Goal: Communication & Community: Answer question/provide support

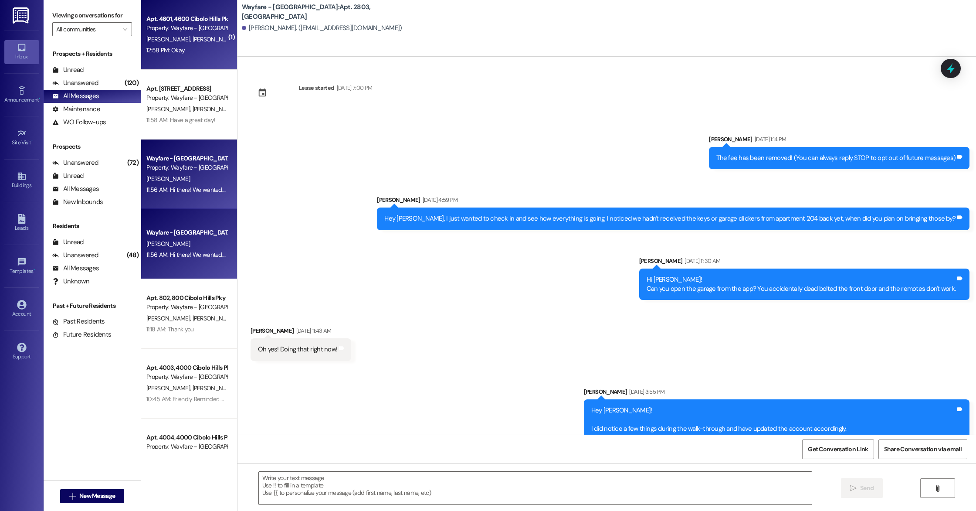
scroll to position [483, 0]
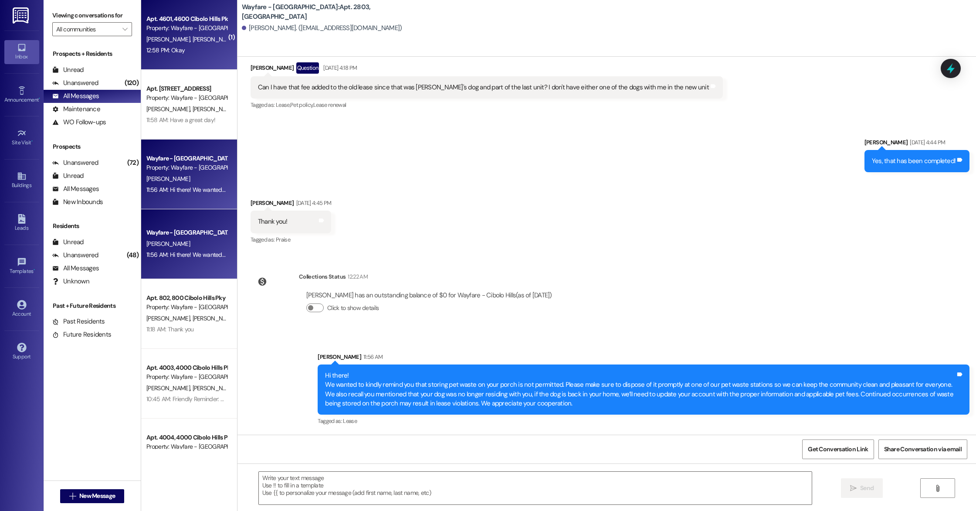
click at [213, 42] on div "[PERSON_NAME] [PERSON_NAME]" at bounding box center [186, 39] width 82 height 11
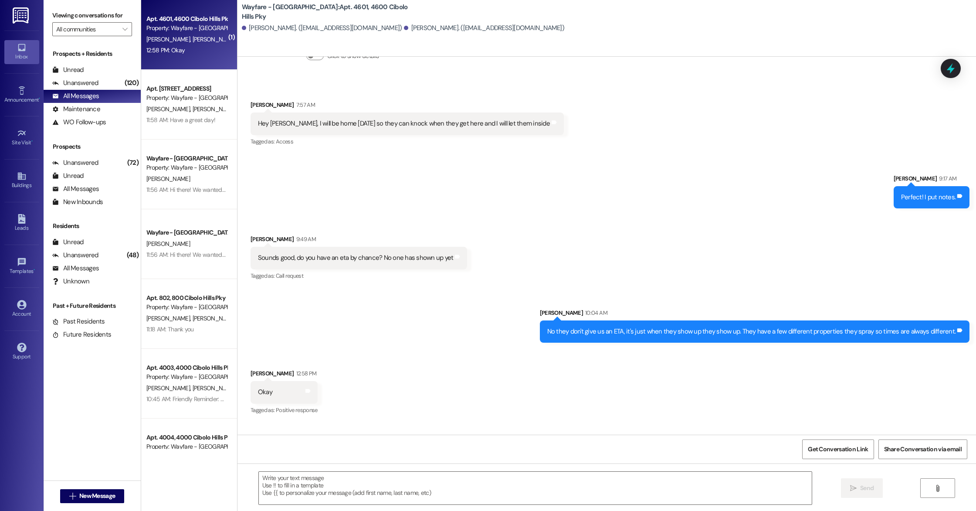
scroll to position [13827, 0]
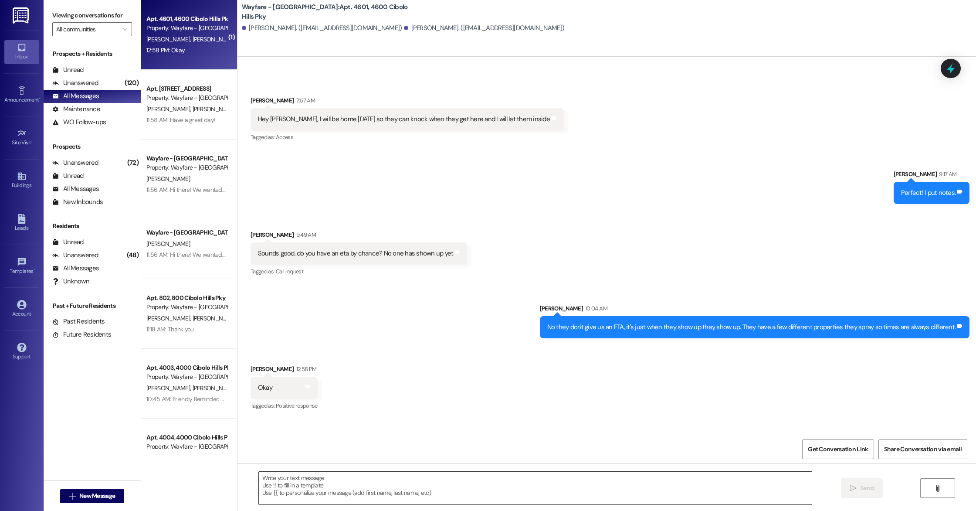
click at [363, 483] on textarea at bounding box center [535, 487] width 553 height 33
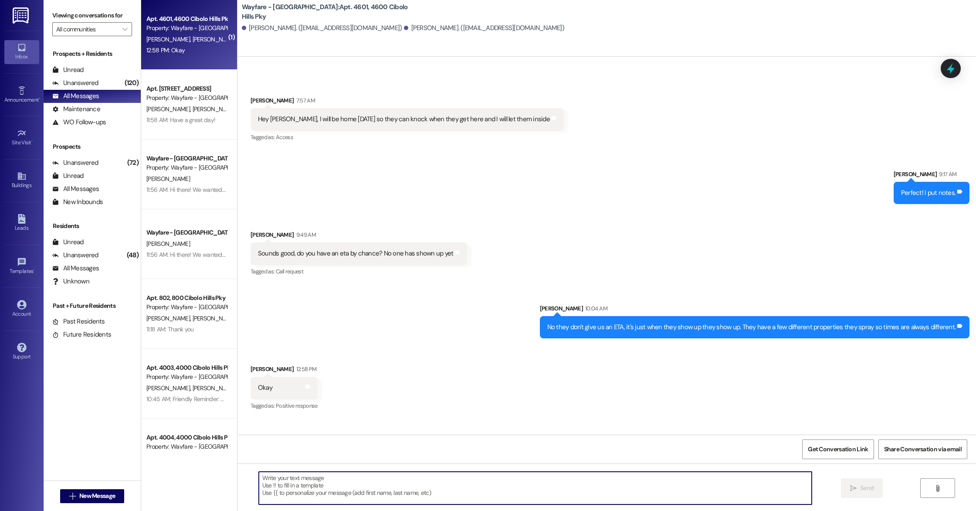
click at [345, 486] on textarea at bounding box center [535, 487] width 553 height 33
click at [354, 480] on textarea "They are scheduled to arrive" at bounding box center [535, 487] width 553 height 33
click at [348, 481] on textarea "They are scheduled to arrive [DATE] still, if for some reson they do not make i…" at bounding box center [535, 487] width 553 height 33
click at [278, 479] on textarea "They are scheduled to arrive [DATE], if for some reson they do not make it we w…" at bounding box center [535, 487] width 553 height 33
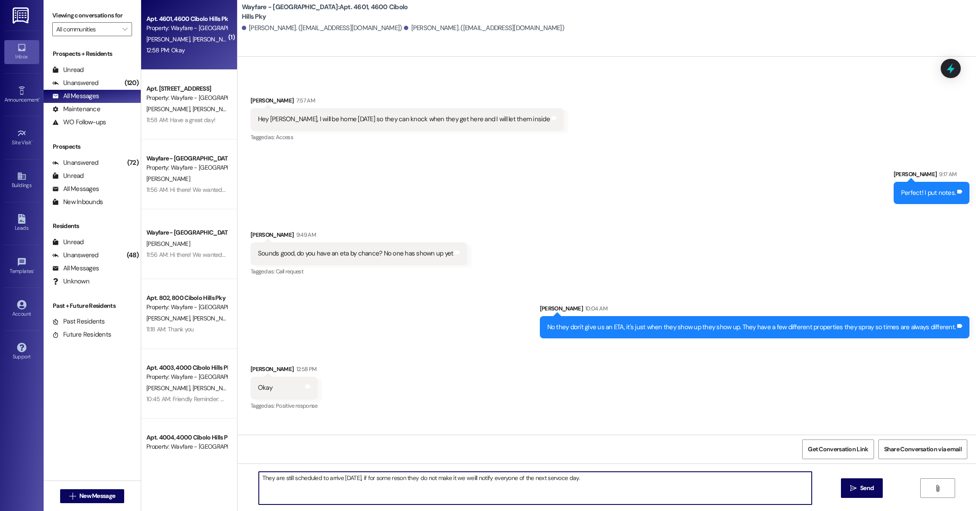
click at [386, 480] on textarea "They are still scheduled to arrive [DATE], if for some reson they do not make i…" at bounding box center [535, 487] width 553 height 33
type textarea "They are still scheduled to arrive [DATE], if for some reason they do not make …"
click at [861, 489] on span "Send" at bounding box center [867, 487] width 14 height 9
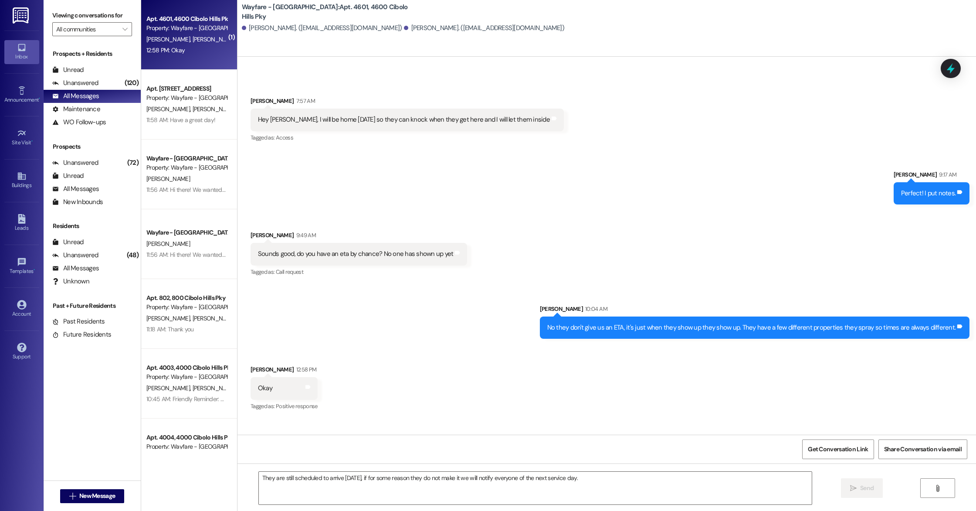
scroll to position [13887, 0]
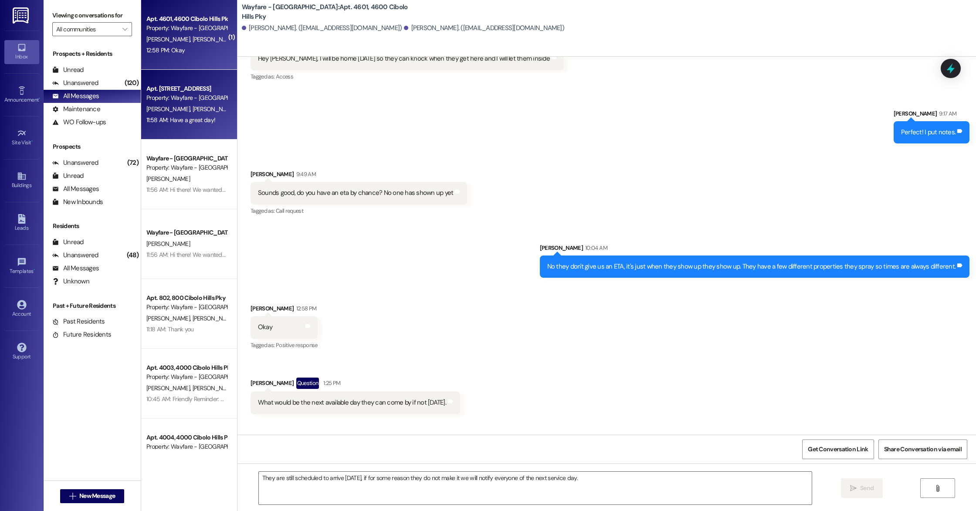
click at [172, 120] on div "11:58 AM: Have a great day! 11:58 AM: Have a great day!" at bounding box center [180, 120] width 69 height 8
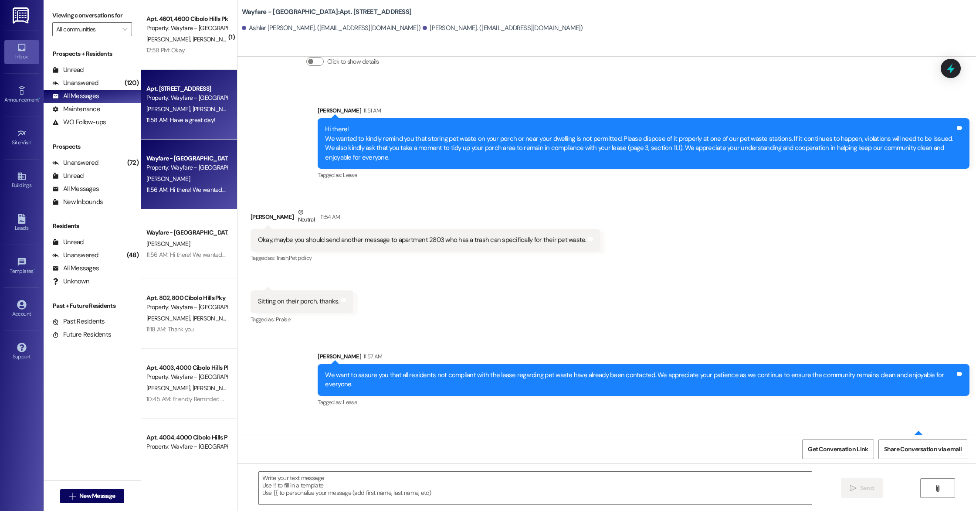
click at [176, 166] on div "Property: Wayfare - [GEOGRAPHIC_DATA]" at bounding box center [186, 167] width 81 height 9
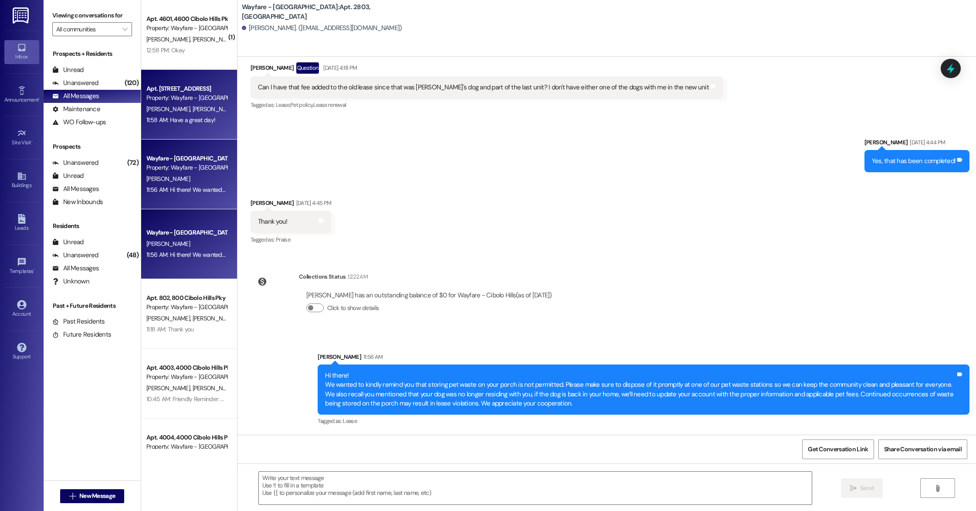
scroll to position [483, 0]
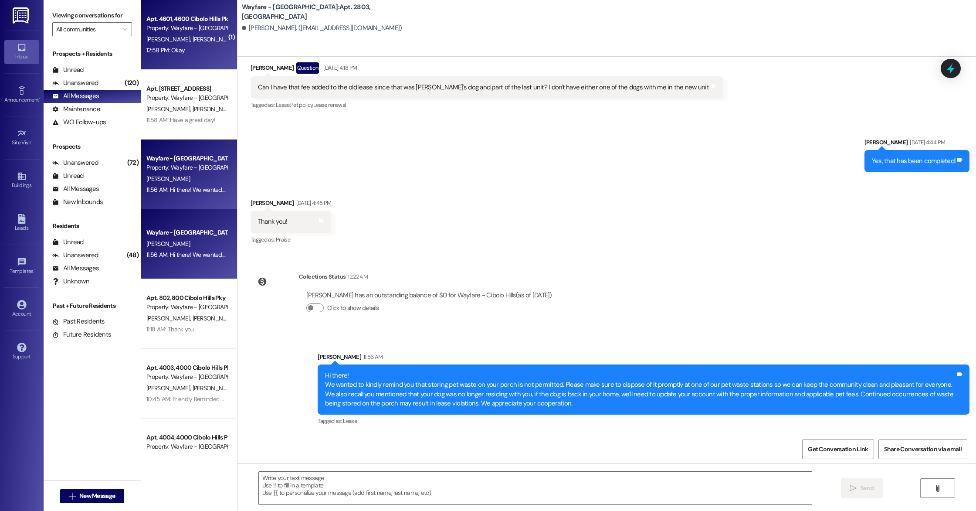
click at [193, 61] on div "Apt. 4601, [GEOGRAPHIC_DATA] Pky Property: Wayfare - [GEOGRAPHIC_DATA] [PERSON_…" at bounding box center [189, 35] width 96 height 70
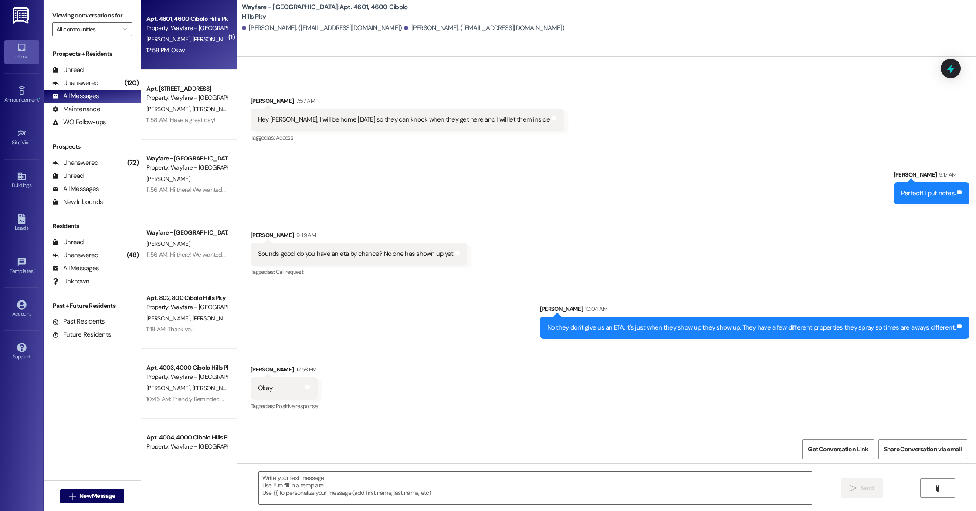
scroll to position [13887, 0]
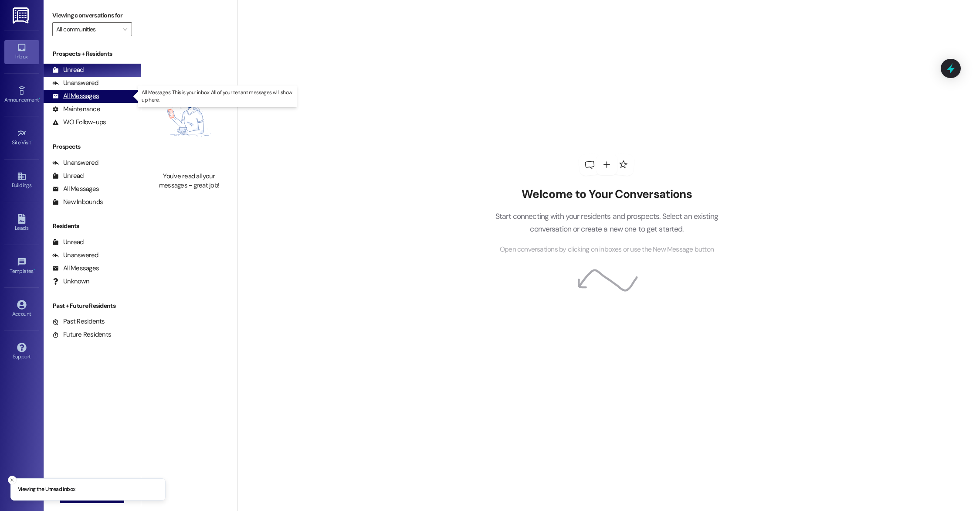
click at [107, 100] on div "All Messages (undefined)" at bounding box center [92, 96] width 97 height 13
